Goal: Find specific page/section

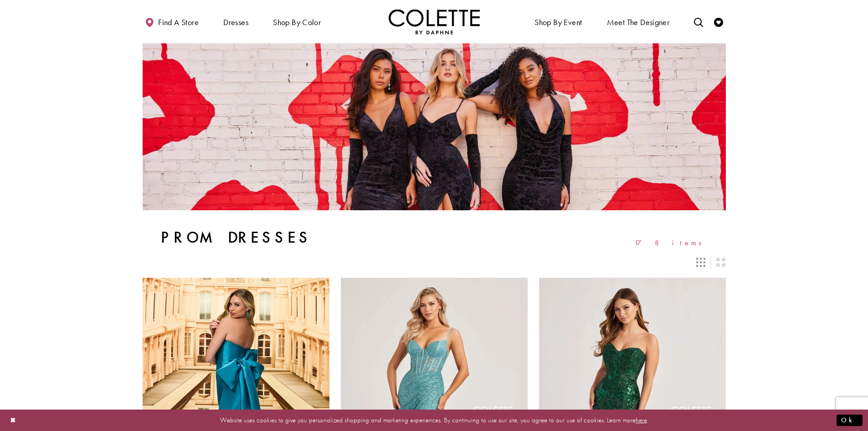
click at [697, 22] on icon "Toggle search" at bounding box center [698, 22] width 9 height 9
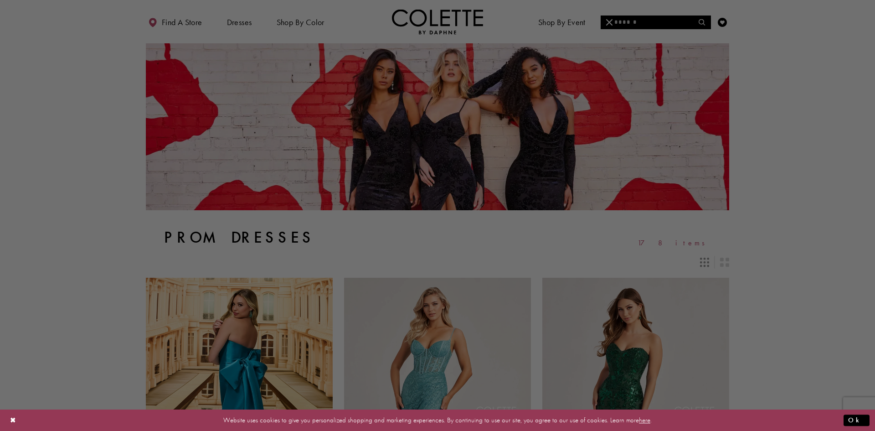
click at [636, 19] on div at bounding box center [441, 217] width 883 height 435
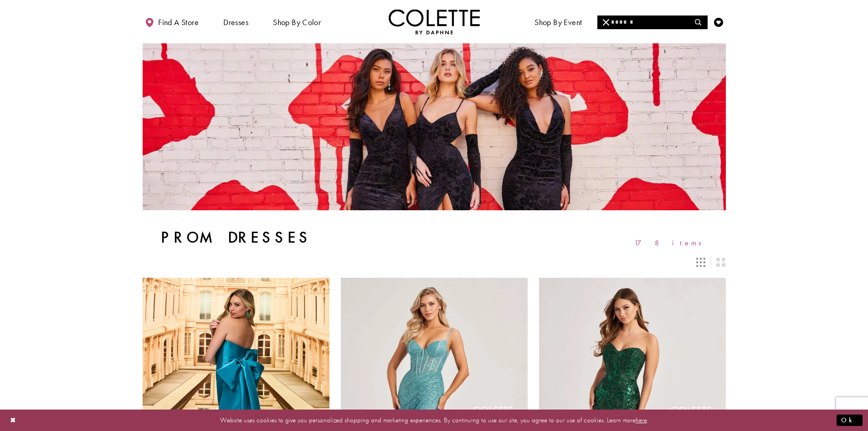
click at [636, 23] on input "Search" at bounding box center [652, 22] width 110 height 14
type input "******"
